Goal: Task Accomplishment & Management: Complete application form

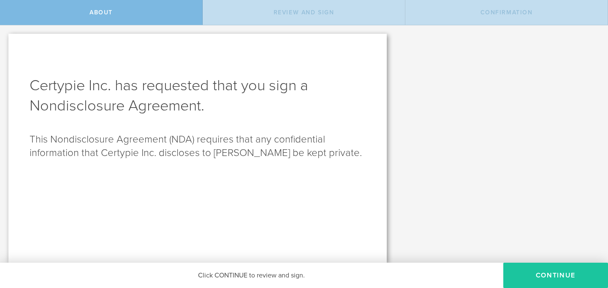
click at [568, 273] on button "Continue" at bounding box center [555, 275] width 105 height 25
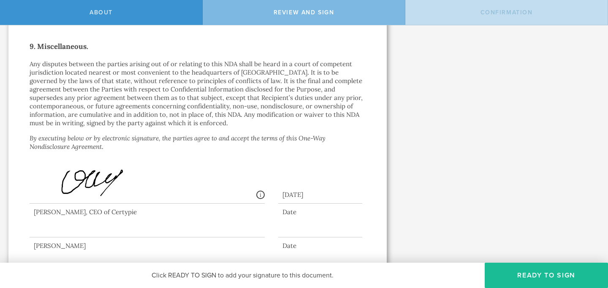
scroll to position [767, 0]
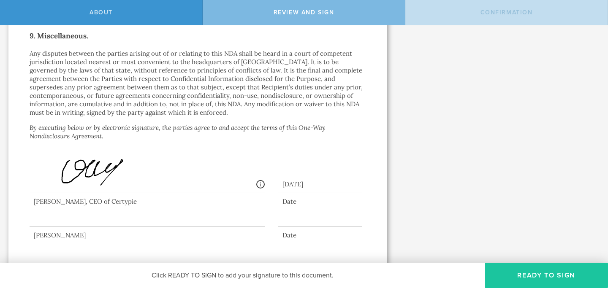
click at [544, 273] on button "Ready to Sign" at bounding box center [546, 275] width 123 height 25
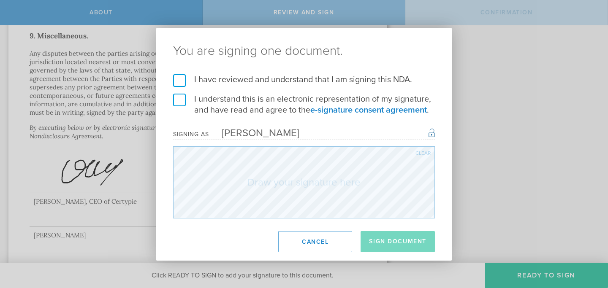
click at [171, 79] on div "I have reviewed and understand that I am signing this NDA. I understand this is…" at bounding box center [304, 146] width 296 height 144
click at [180, 84] on label "I have reviewed and understand that I am signing this NDA." at bounding box center [304, 79] width 262 height 11
click at [0, 0] on input "I have reviewed and understand that I am signing this NDA." at bounding box center [0, 0] width 0 height 0
drag, startPoint x: 175, startPoint y: 101, endPoint x: 185, endPoint y: 109, distance: 12.8
click at [175, 101] on label "I understand this is an electronic representation of my signature, and have rea…" at bounding box center [304, 105] width 262 height 22
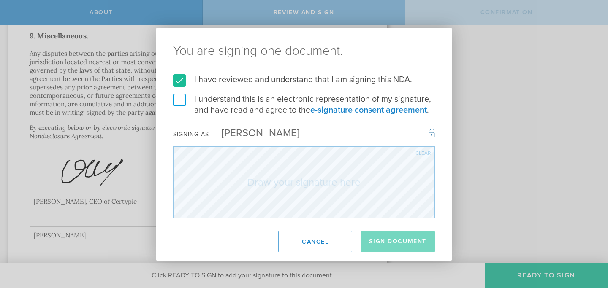
click at [0, 0] on input "I understand this is an electronic representation of my signature, and have rea…" at bounding box center [0, 0] width 0 height 0
click at [276, 140] on form "I have reviewed and understand that I am signing this NDA. I understand this is…" at bounding box center [304, 146] width 262 height 144
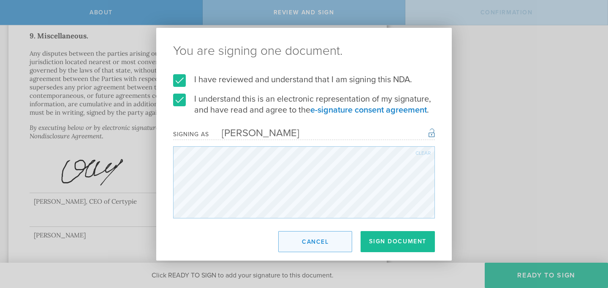
click at [322, 239] on button "Cancel" at bounding box center [315, 241] width 74 height 21
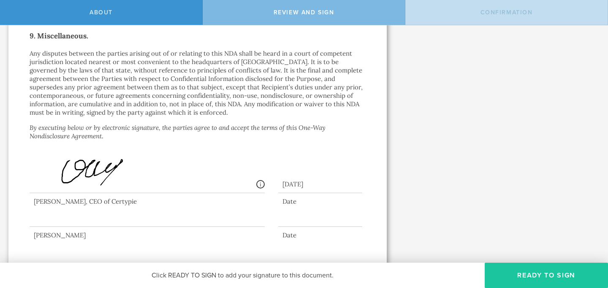
click at [542, 273] on button "Ready to Sign" at bounding box center [546, 275] width 123 height 25
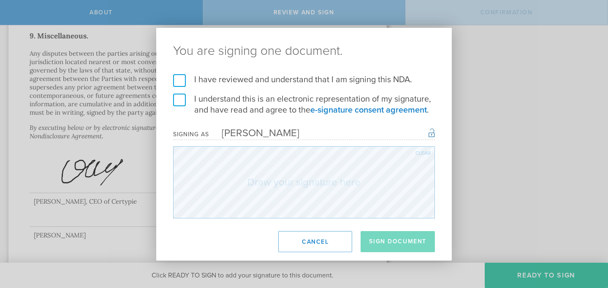
drag, startPoint x: 181, startPoint y: 82, endPoint x: 180, endPoint y: 99, distance: 16.9
click at [181, 82] on label "I have reviewed and understand that I am signing this NDA." at bounding box center [304, 79] width 262 height 11
click at [0, 0] on input "I have reviewed and understand that I am signing this NDA." at bounding box center [0, 0] width 0 height 0
drag, startPoint x: 180, startPoint y: 99, endPoint x: 193, endPoint y: 103, distance: 13.4
click at [180, 99] on label "I understand this is an electronic representation of my signature, and have rea…" at bounding box center [304, 105] width 262 height 22
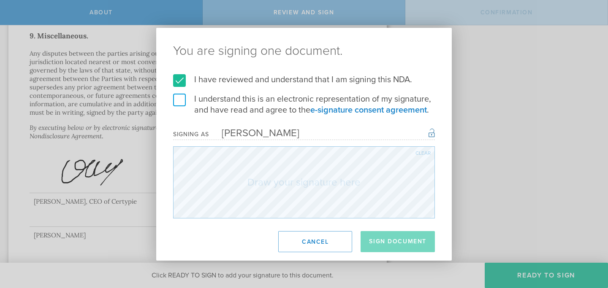
click at [0, 0] on input "I understand this is an electronic representation of my signature, and have rea…" at bounding box center [0, 0] width 0 height 0
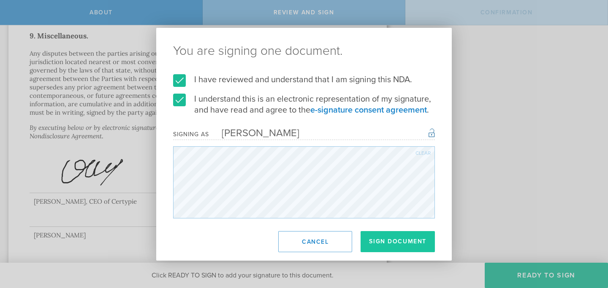
click at [390, 243] on button "Sign Document" at bounding box center [398, 241] width 74 height 21
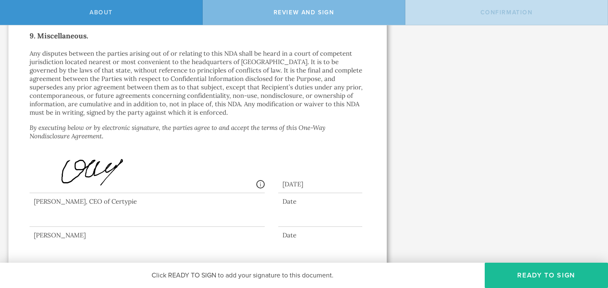
scroll to position [0, 0]
